Goal: Transaction & Acquisition: Purchase product/service

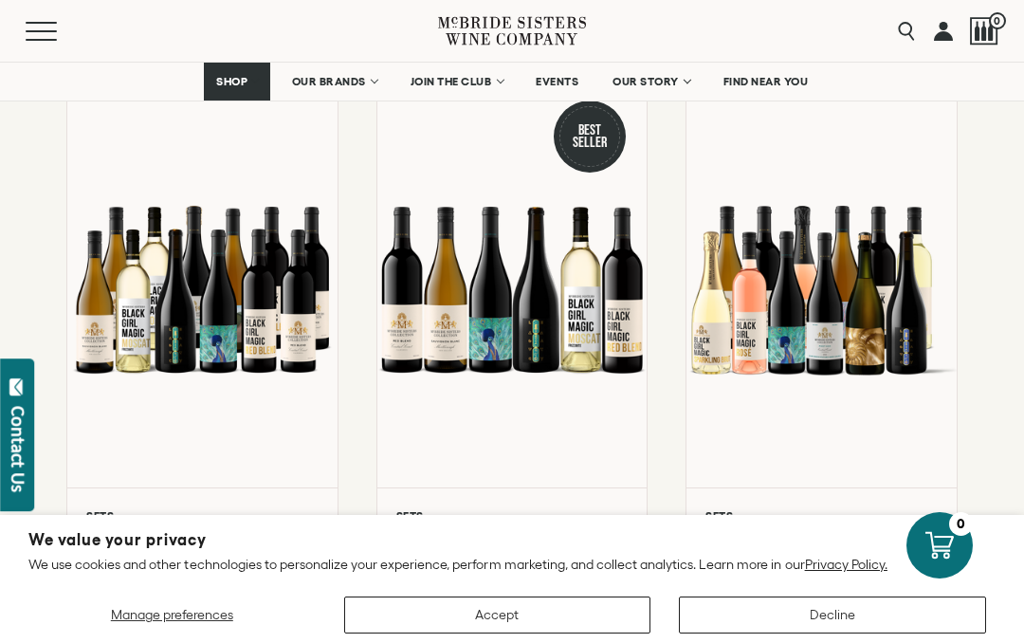
scroll to position [277, 0]
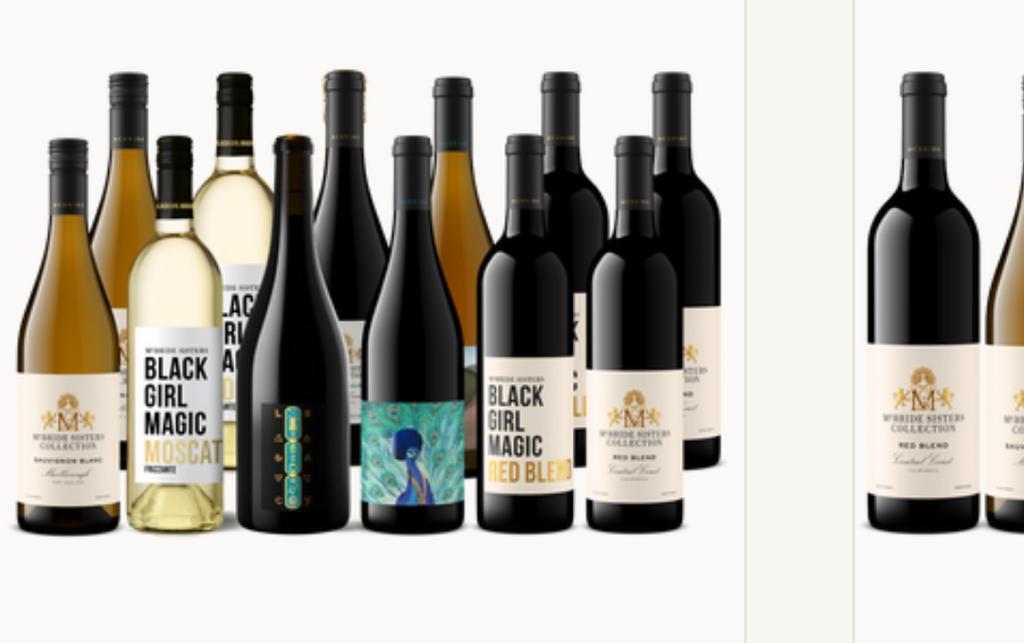
click at [67, 117] on div at bounding box center [202, 265] width 270 height 396
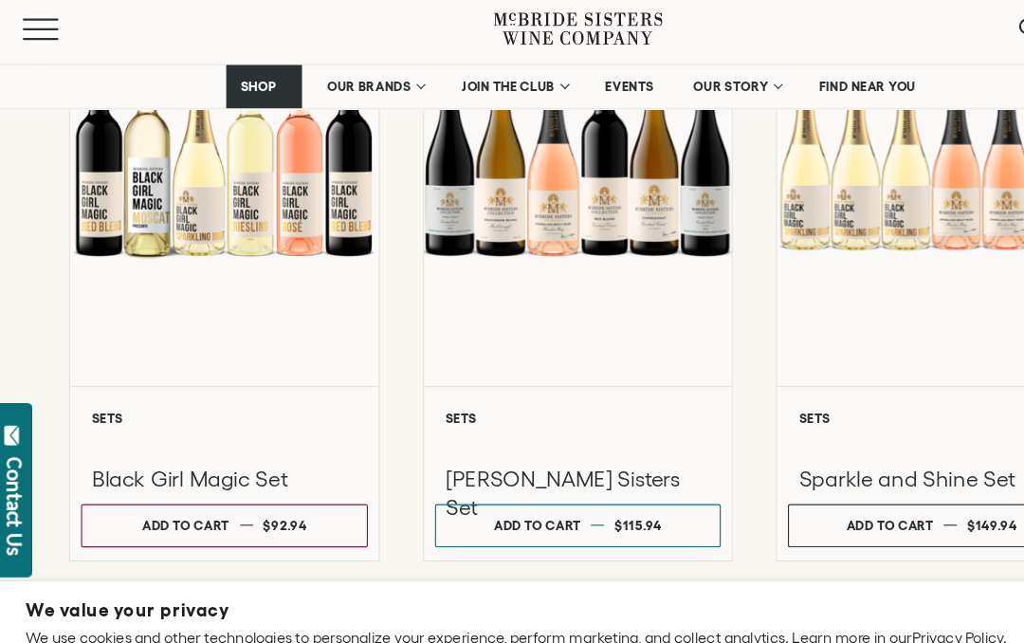
scroll to position [1617, 0]
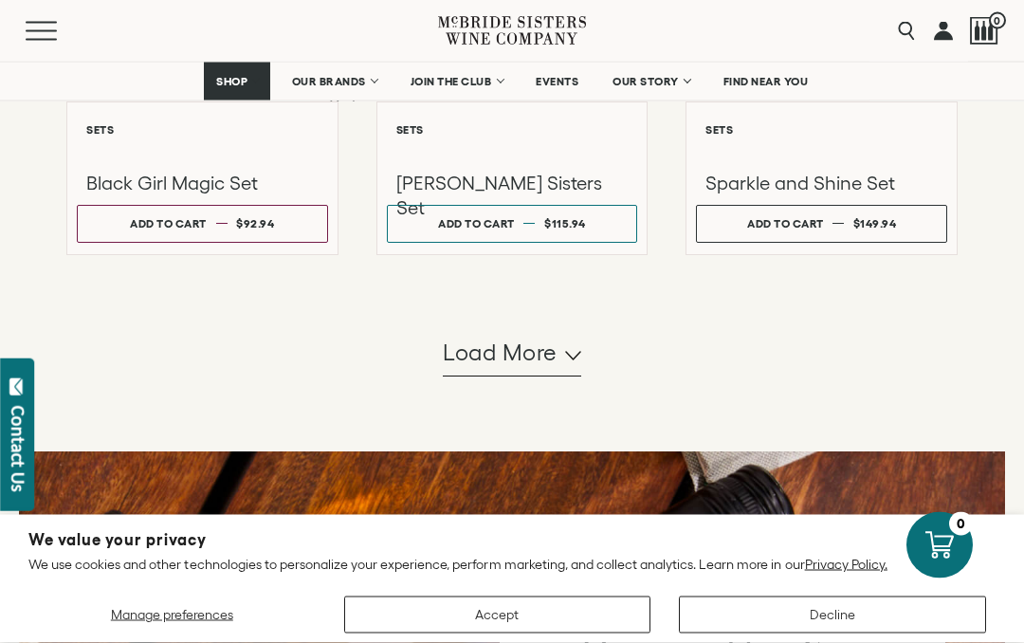
click at [520, 370] on span "Load more" at bounding box center [500, 354] width 115 height 32
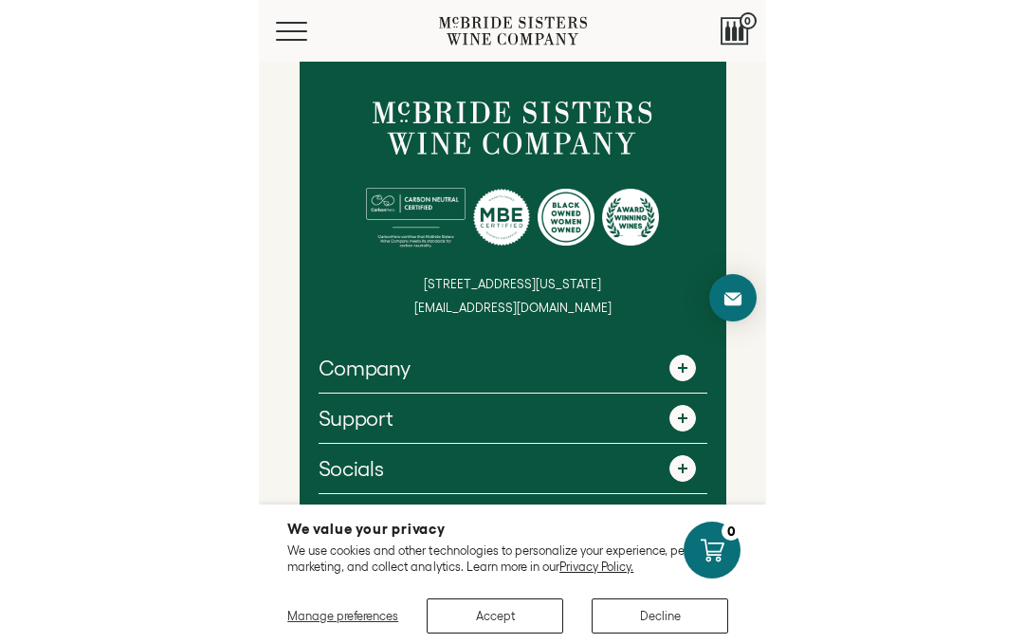
scroll to position [2612, 0]
